Goal: Navigation & Orientation: Find specific page/section

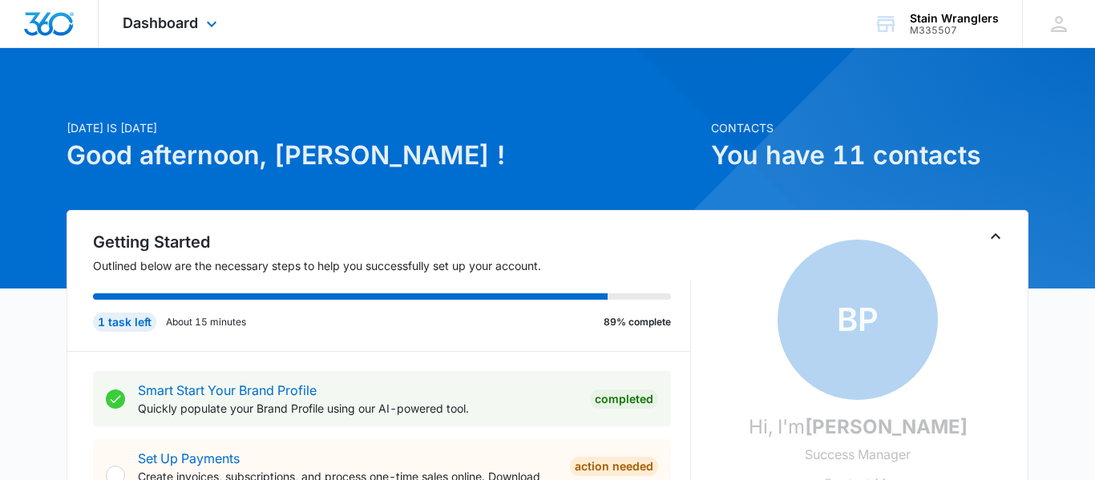
click at [184, 31] on div "Dashboard Apps Reputation Websites Forms CRM Email Social Payments POS Content …" at bounding box center [172, 23] width 147 height 47
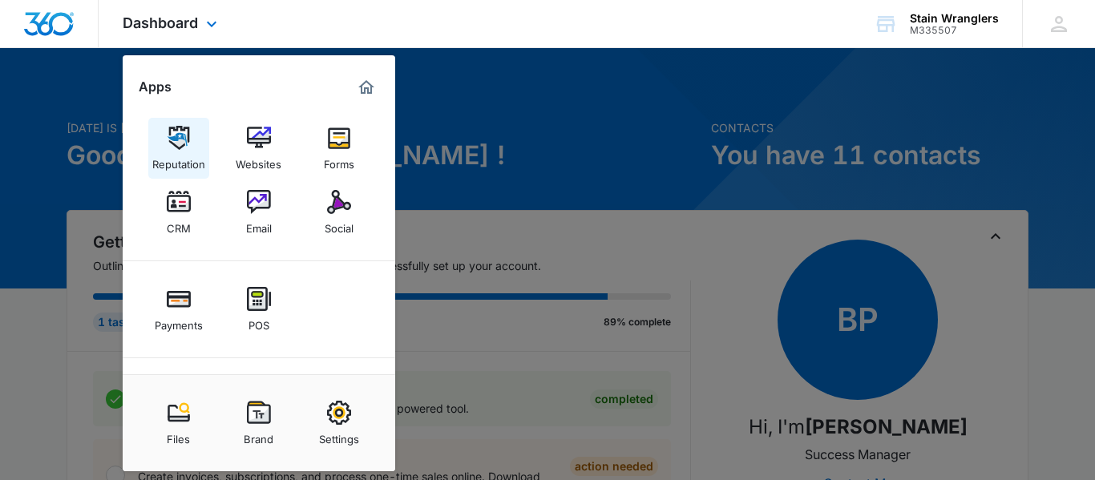
click at [176, 155] on div "Reputation" at bounding box center [178, 160] width 53 height 21
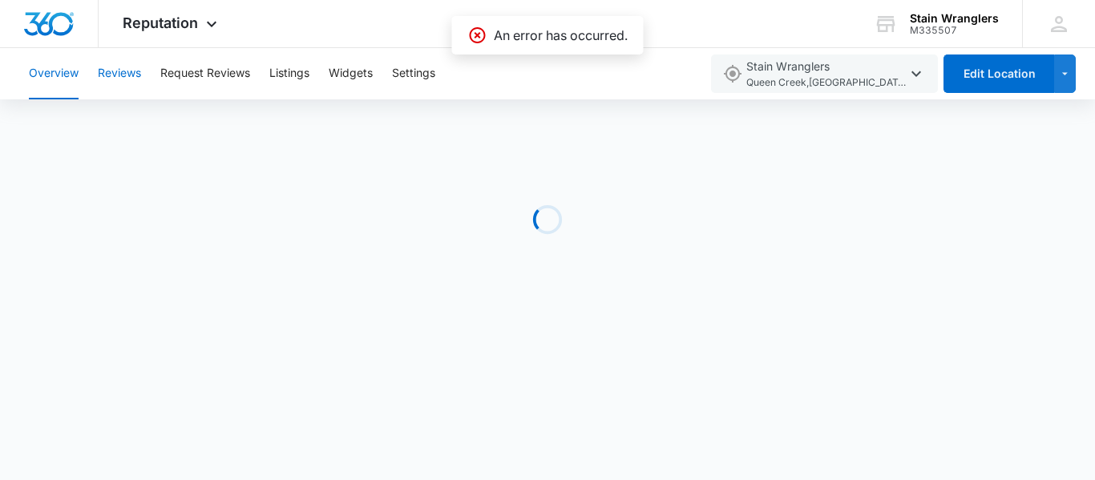
click at [127, 82] on button "Reviews" at bounding box center [119, 73] width 43 height 51
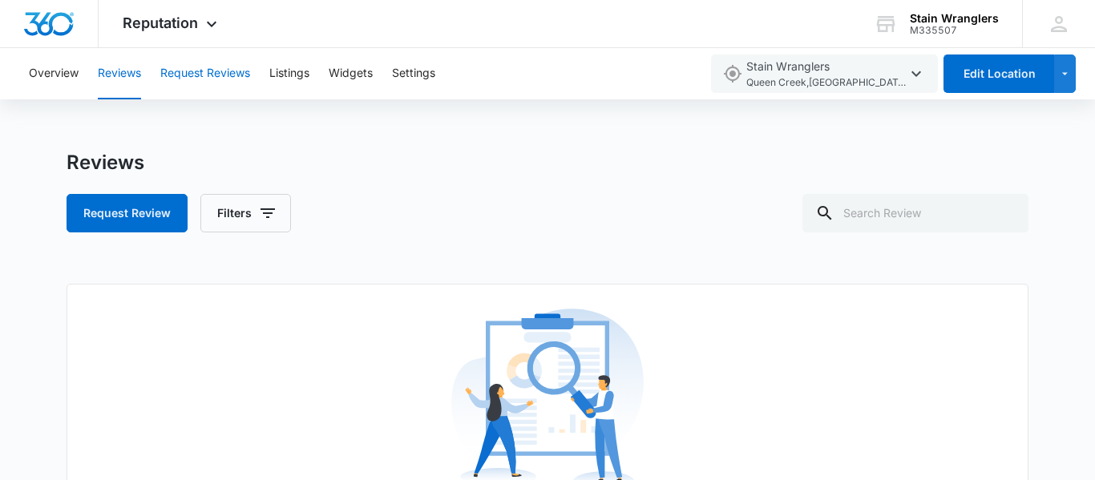
click at [229, 83] on button "Request Reviews" at bounding box center [205, 73] width 90 height 51
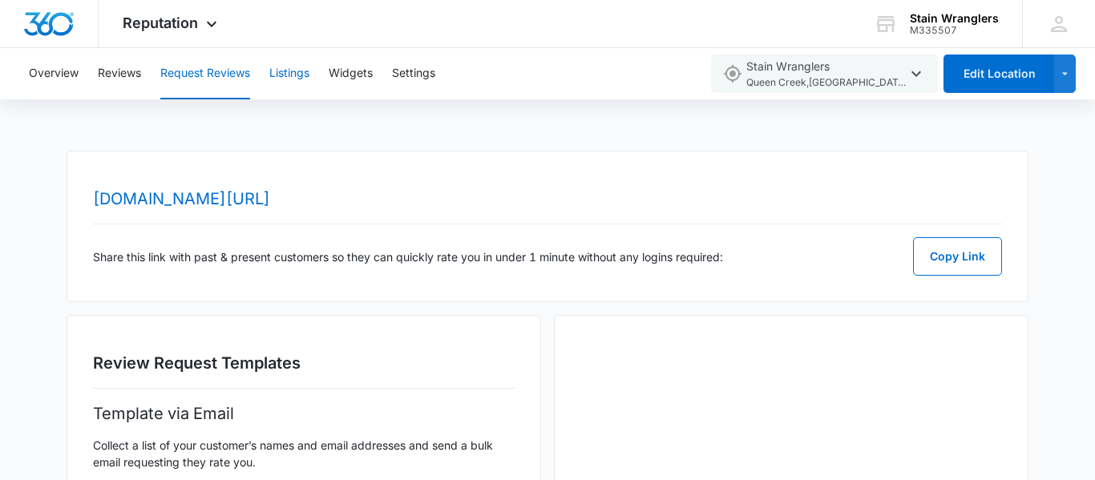
click at [289, 67] on button "Listings" at bounding box center [289, 73] width 40 height 51
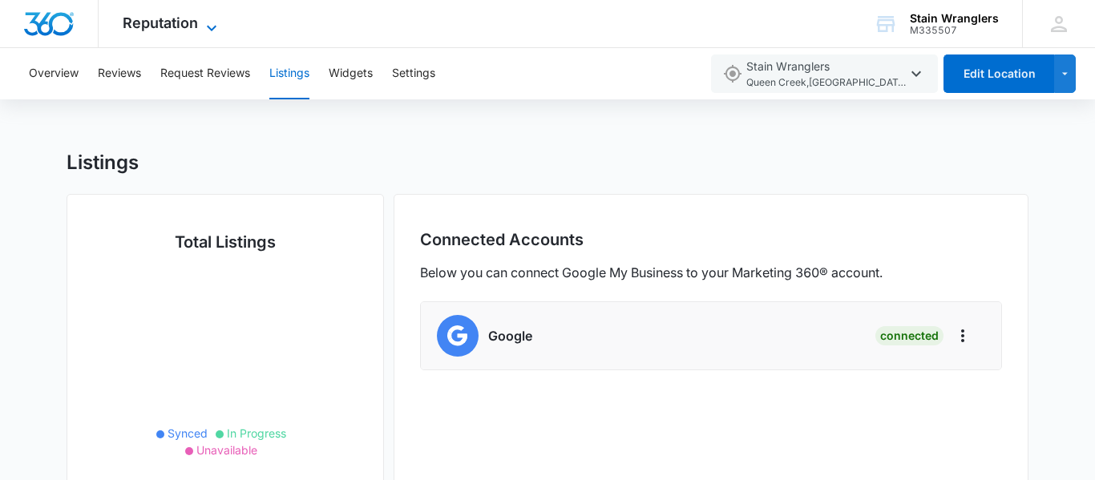
click at [143, 26] on span "Reputation" at bounding box center [160, 22] width 75 height 17
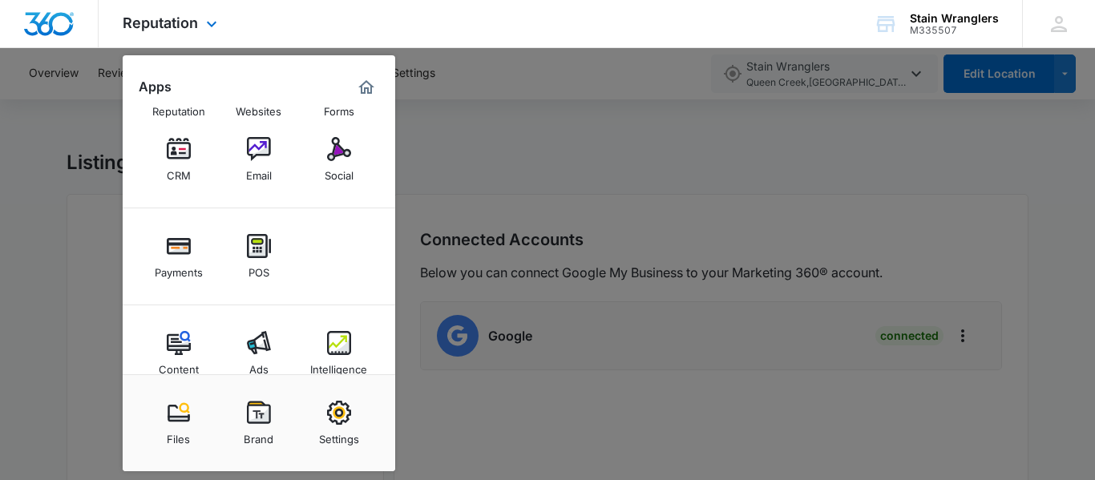
scroll to position [81, 0]
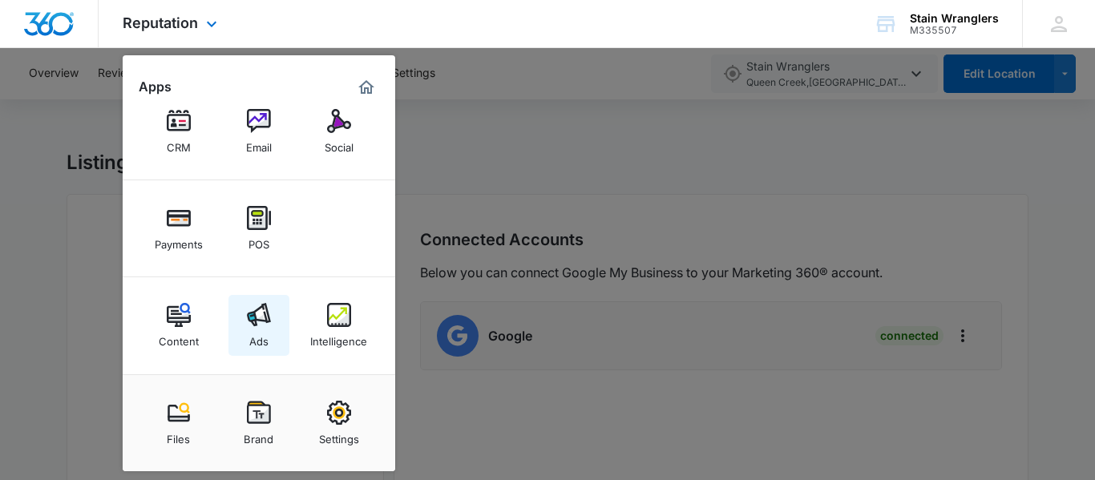
click at [268, 338] on div "Ads" at bounding box center [258, 337] width 19 height 21
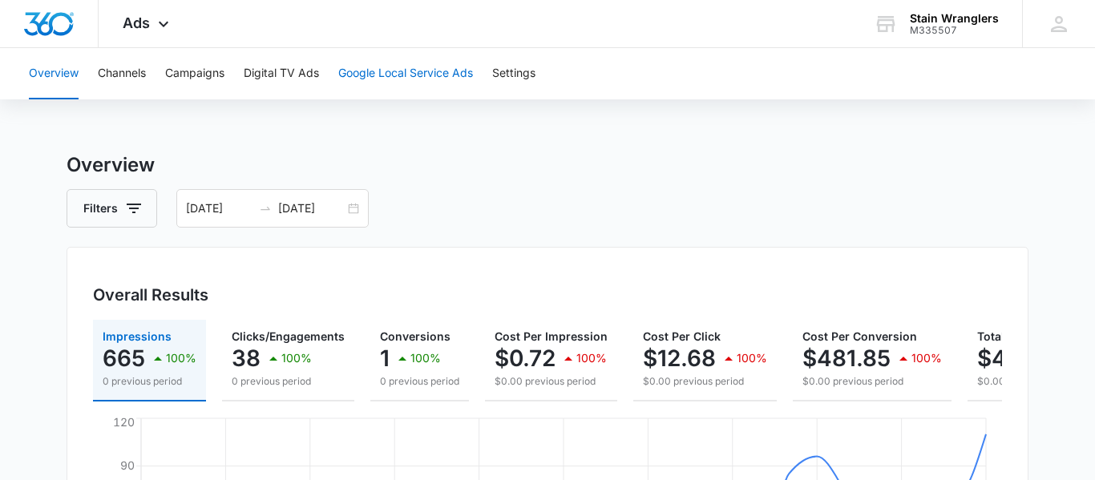
click at [381, 81] on button "Google Local Service Ads" at bounding box center [405, 73] width 135 height 51
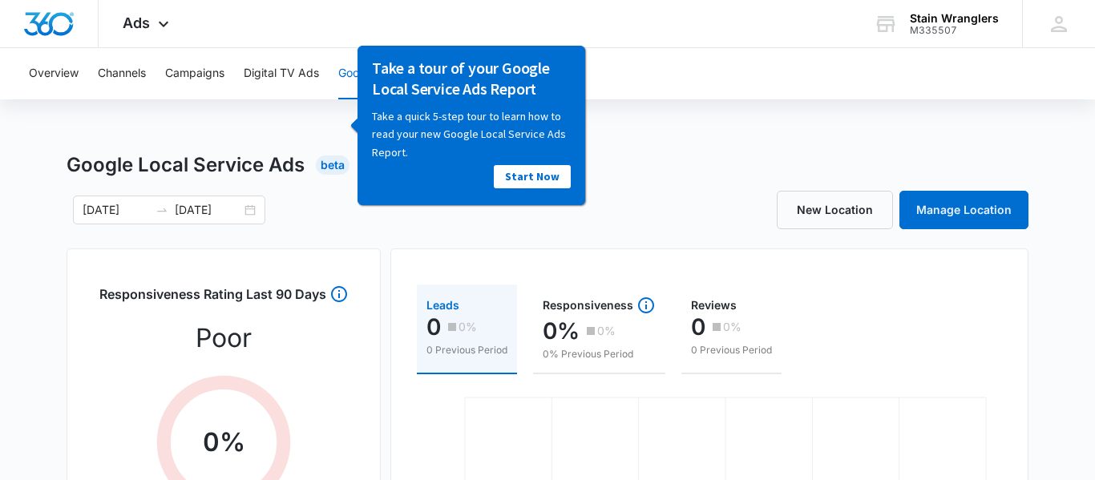
click at [109, 31] on div "Ads Apps Reputation Websites Forms CRM Email Social Payments POS Content Ads In…" at bounding box center [148, 23] width 99 height 47
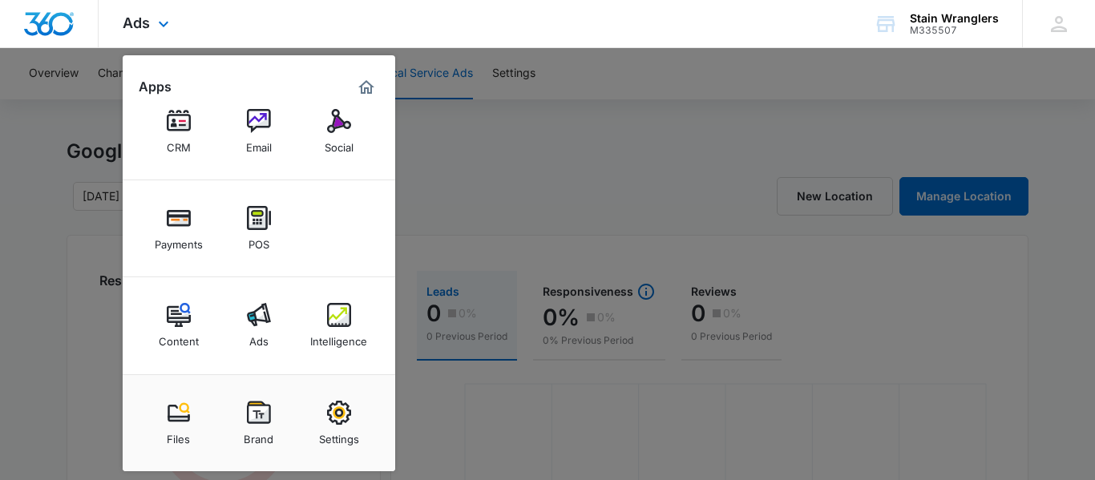
scroll to position [359, 0]
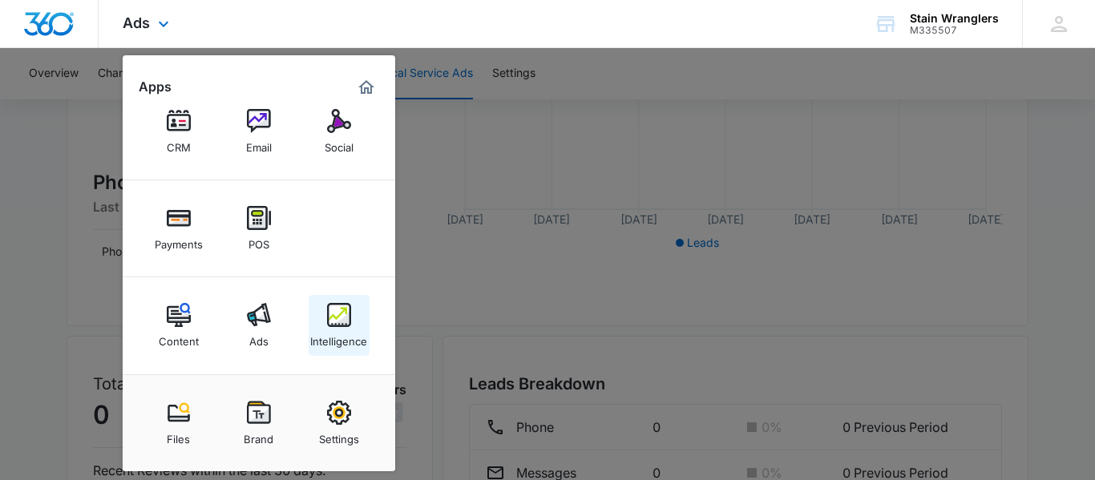
click at [347, 327] on div "Intelligence" at bounding box center [338, 337] width 57 height 21
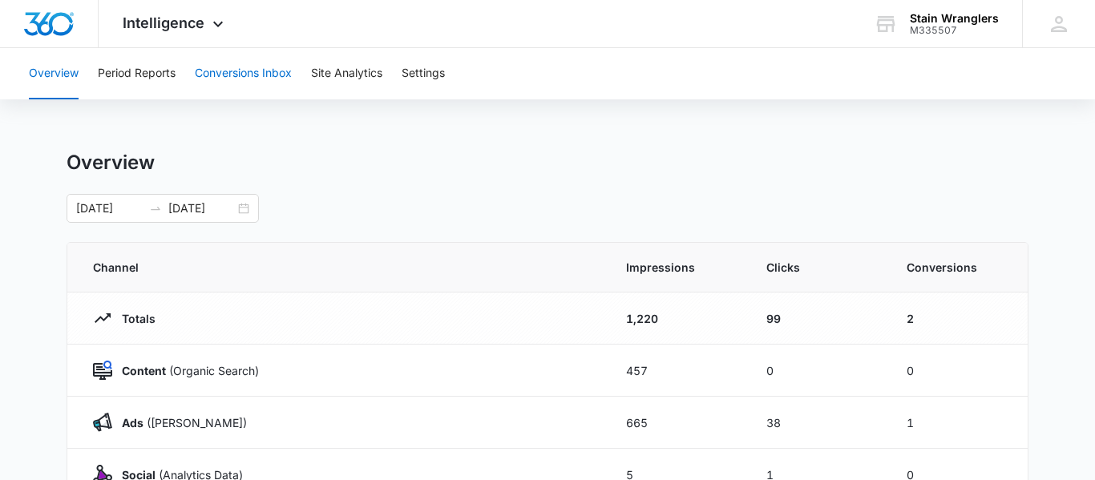
click at [256, 73] on button "Conversions Inbox" at bounding box center [243, 73] width 97 height 51
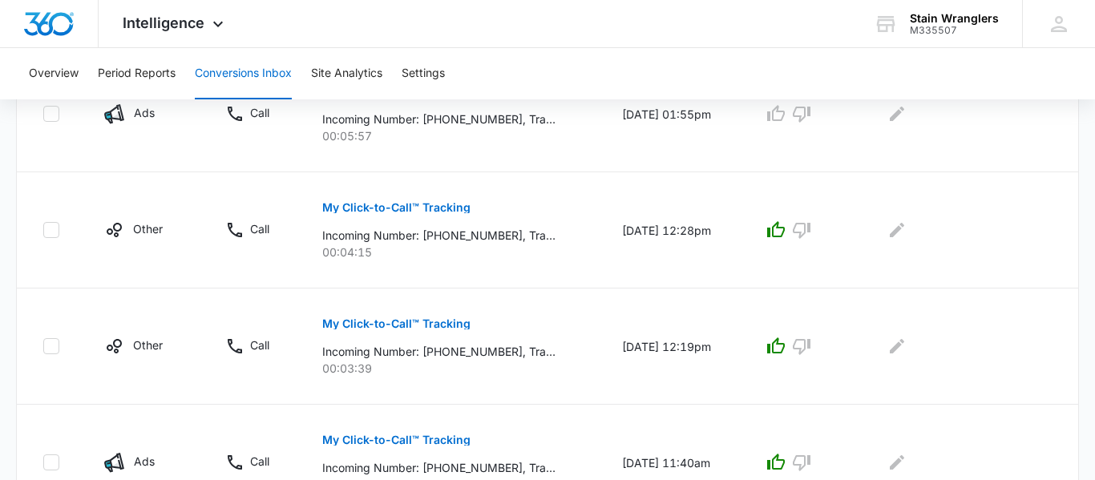
scroll to position [269, 0]
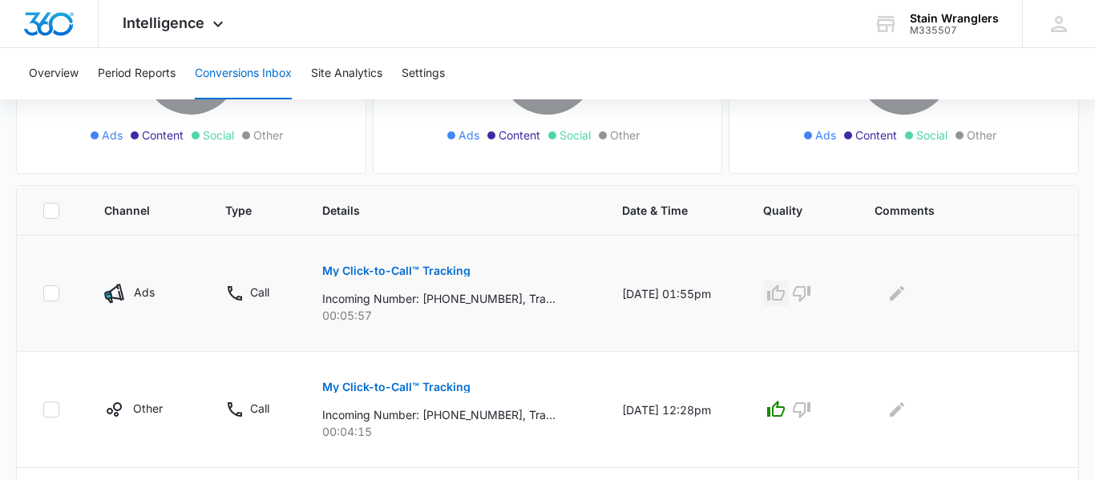
click at [783, 297] on icon "button" at bounding box center [776, 293] width 19 height 19
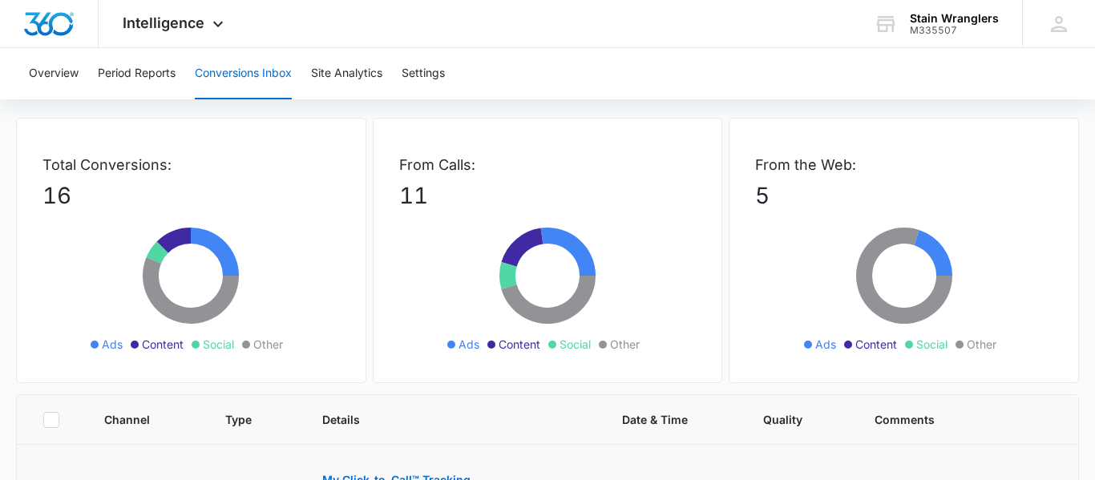
scroll to position [0, 0]
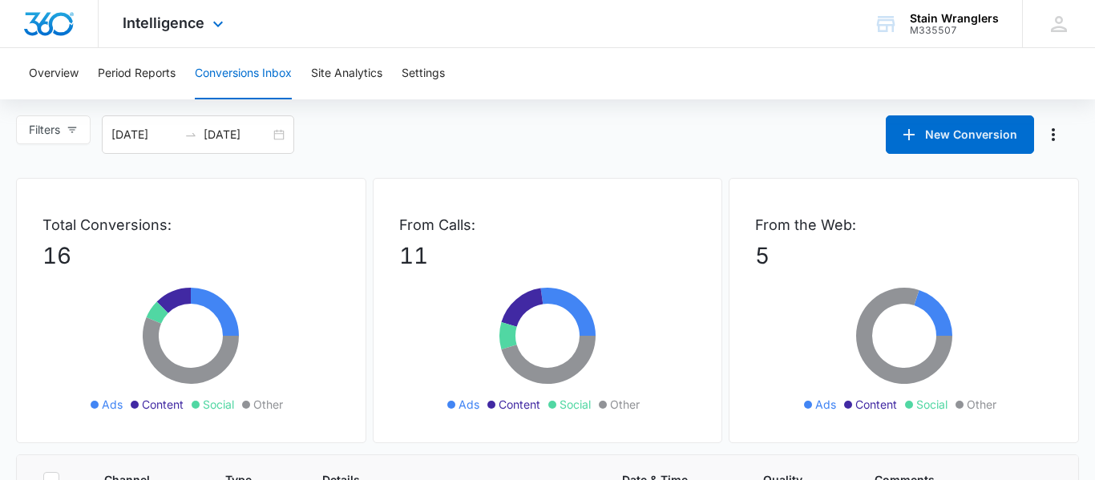
click at [159, 42] on div "Intelligence Apps Reputation Websites Forms CRM Email Social Payments POS Conte…" at bounding box center [175, 23] width 153 height 47
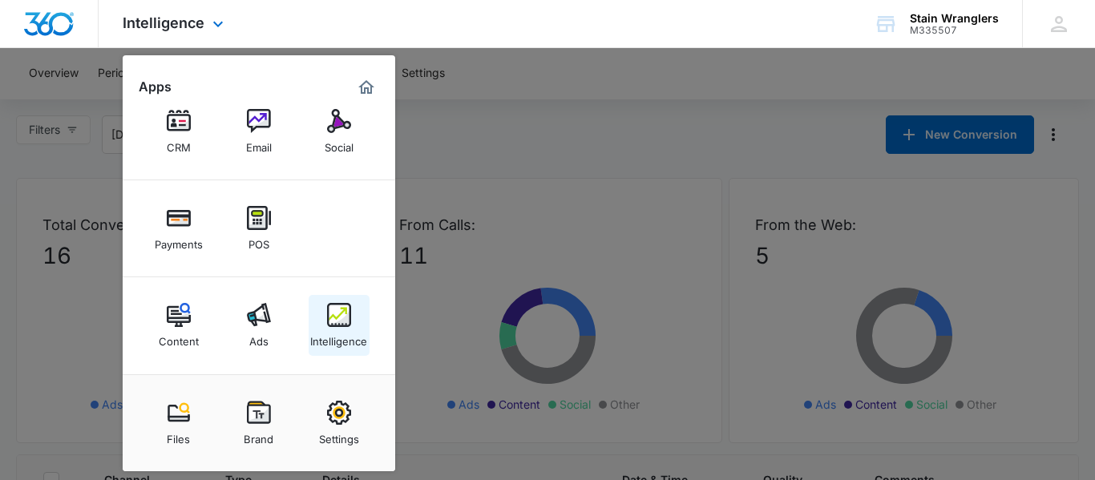
click at [347, 323] on img at bounding box center [339, 315] width 24 height 24
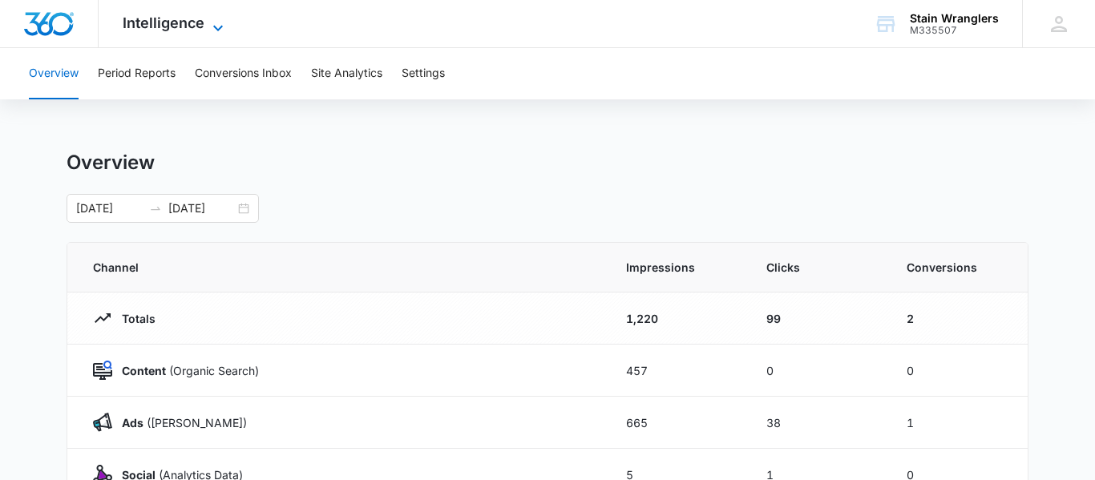
click at [159, 22] on span "Intelligence" at bounding box center [164, 22] width 82 height 17
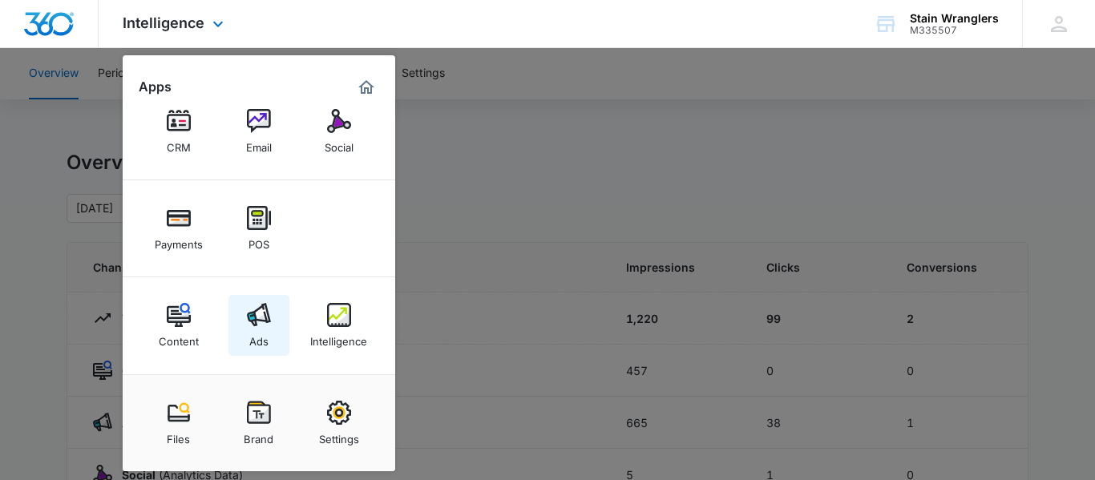
click at [255, 339] on div "Ads" at bounding box center [258, 337] width 19 height 21
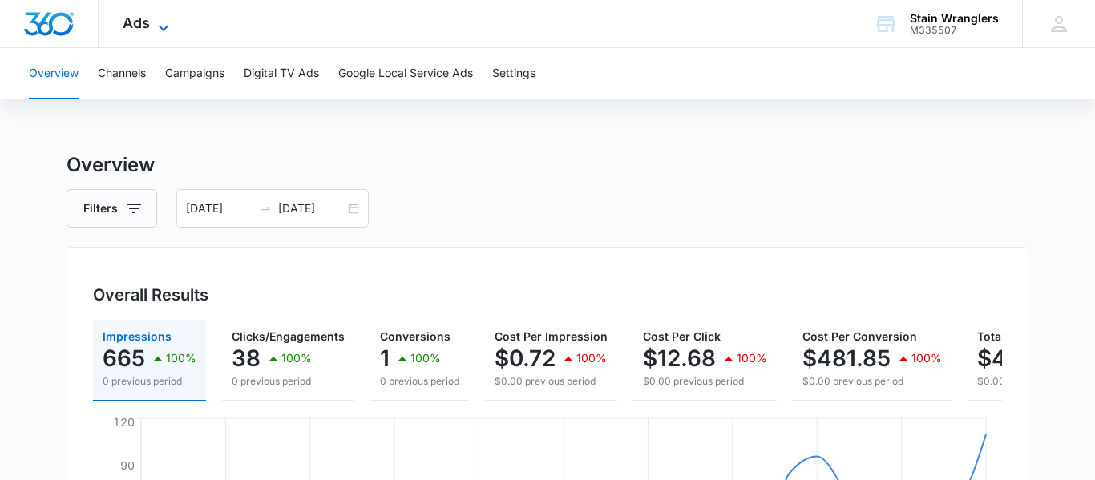
click at [146, 24] on span "Ads" at bounding box center [136, 22] width 27 height 17
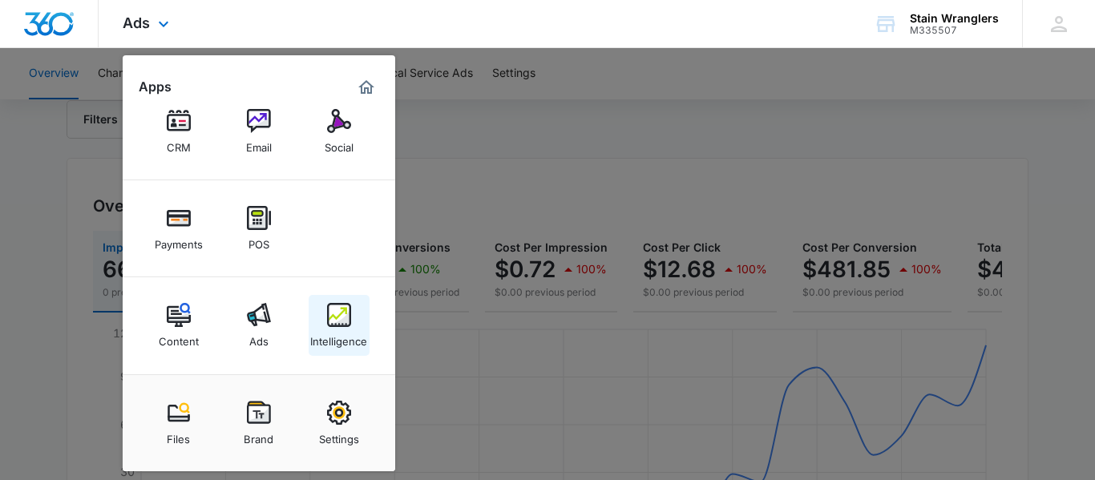
scroll to position [180, 0]
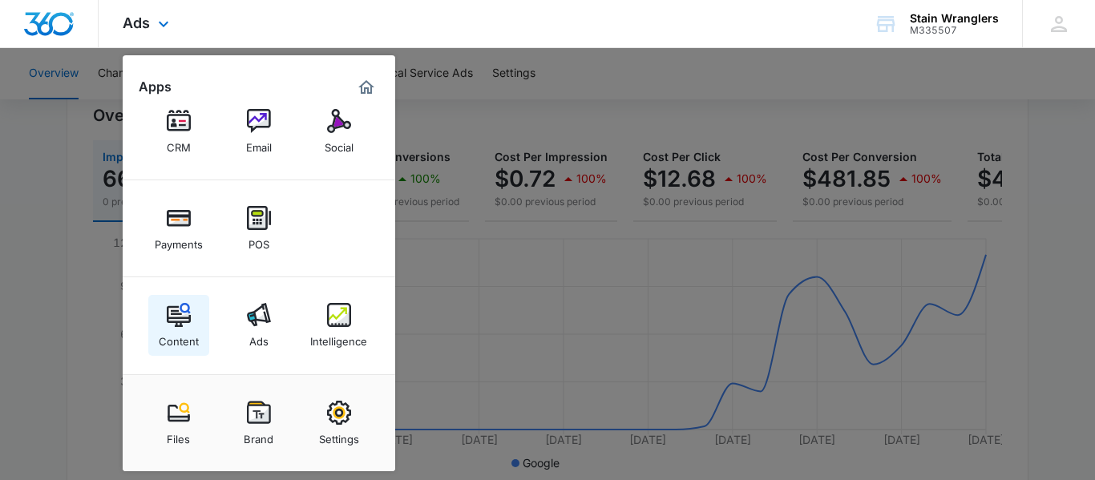
click at [184, 332] on div "Content" at bounding box center [179, 337] width 40 height 21
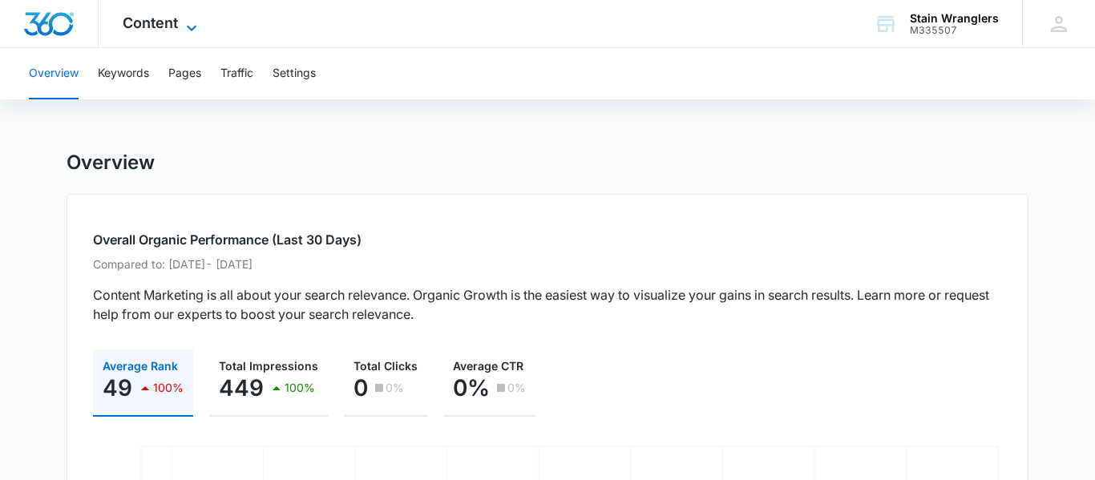
click at [167, 23] on span "Content" at bounding box center [150, 22] width 55 height 17
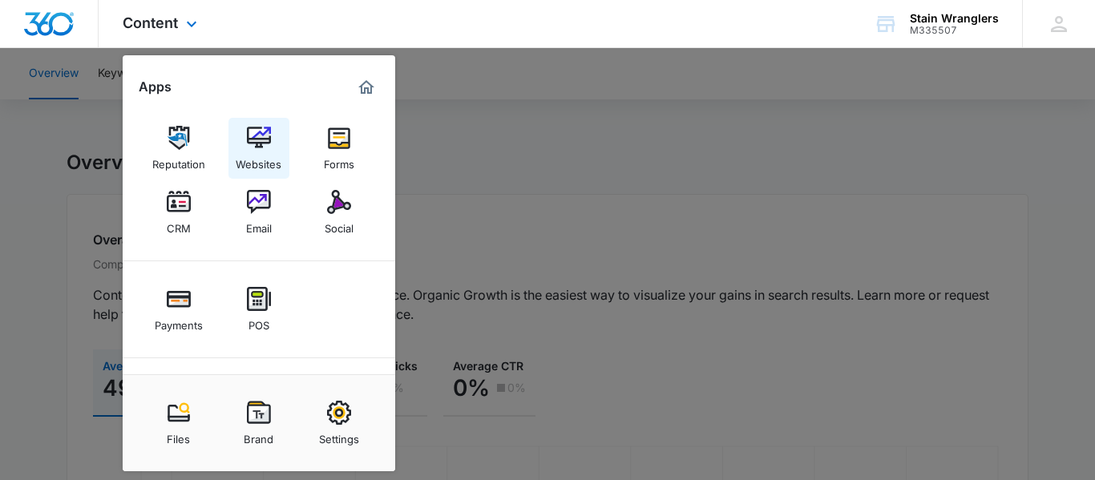
click at [261, 127] on img at bounding box center [259, 138] width 24 height 24
